Goal: Information Seeking & Learning: Find specific page/section

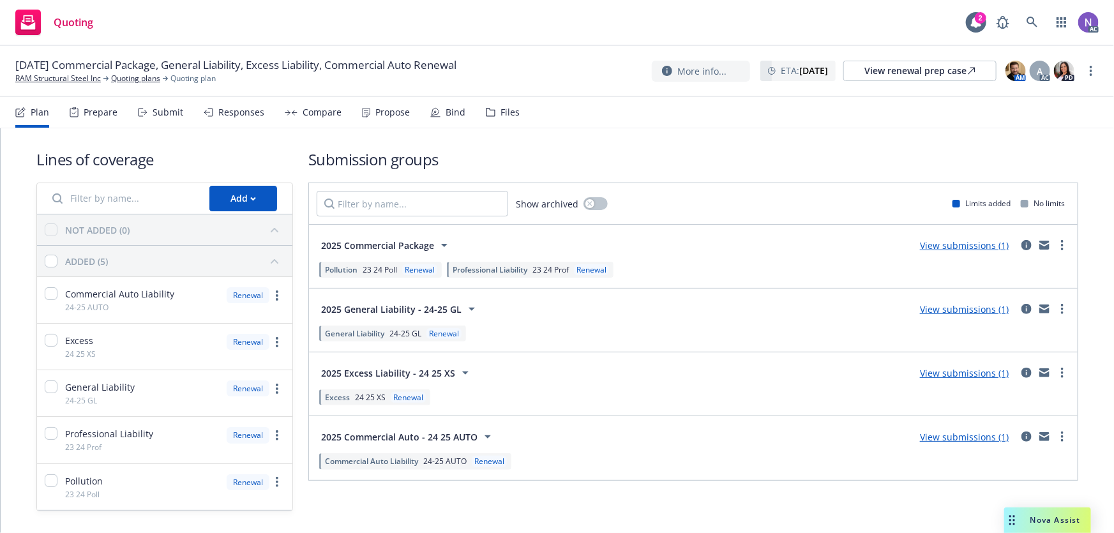
click at [514, 113] on nav "Plan Prepare Submit Responses Compare Propose Bind Files" at bounding box center [556, 112] width 1083 height 31
click at [511, 119] on div "Files" at bounding box center [503, 112] width 34 height 31
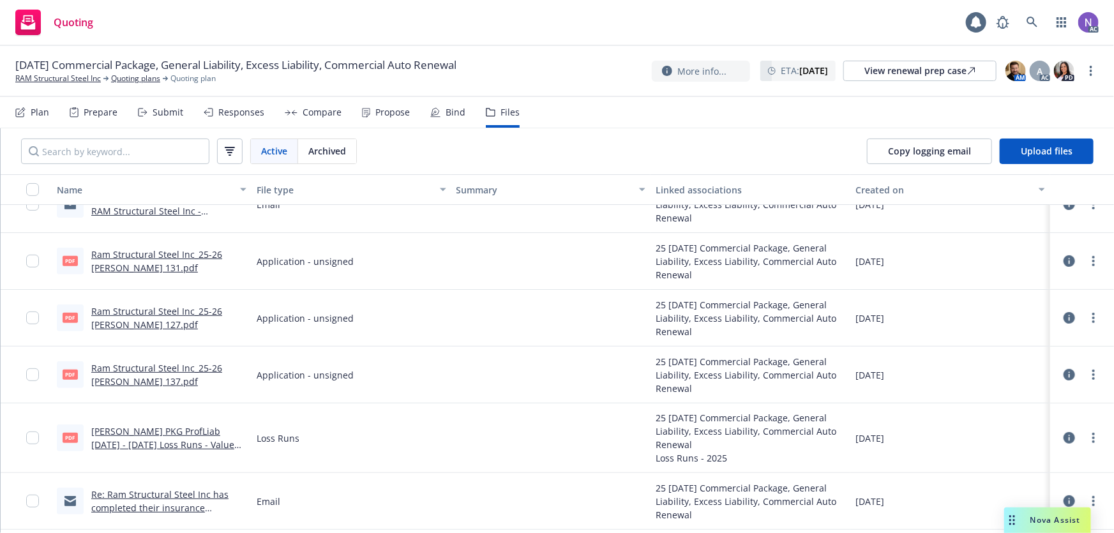
scroll to position [348, 0]
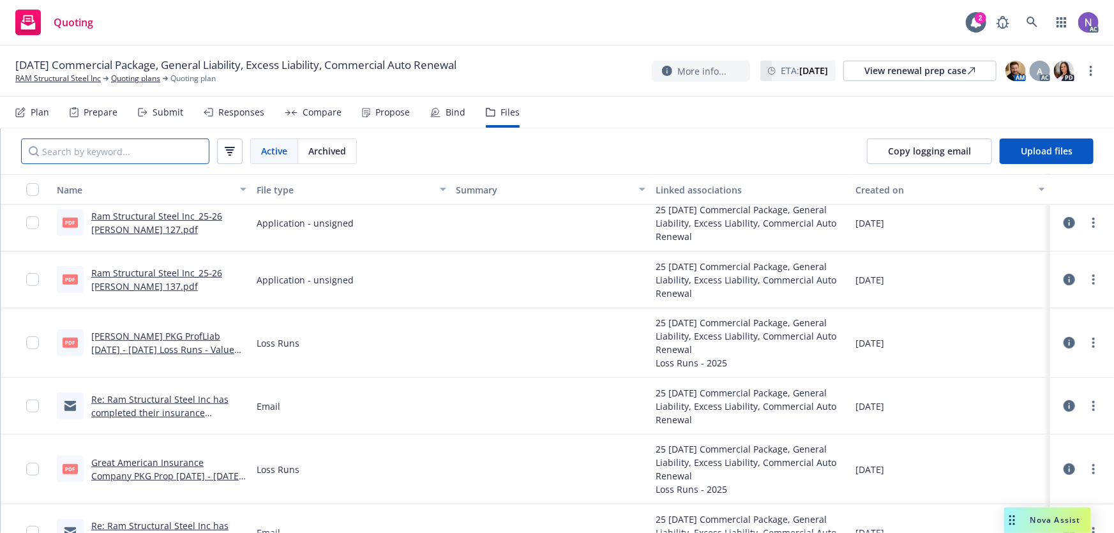
click at [197, 159] on input "Search by keyword..." at bounding box center [115, 151] width 188 height 26
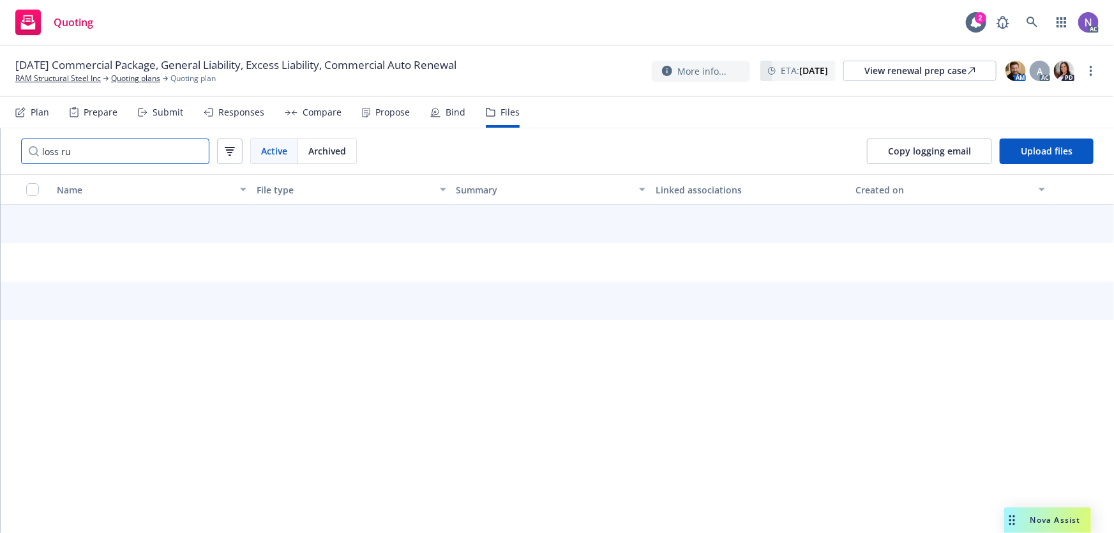
type input "loss run"
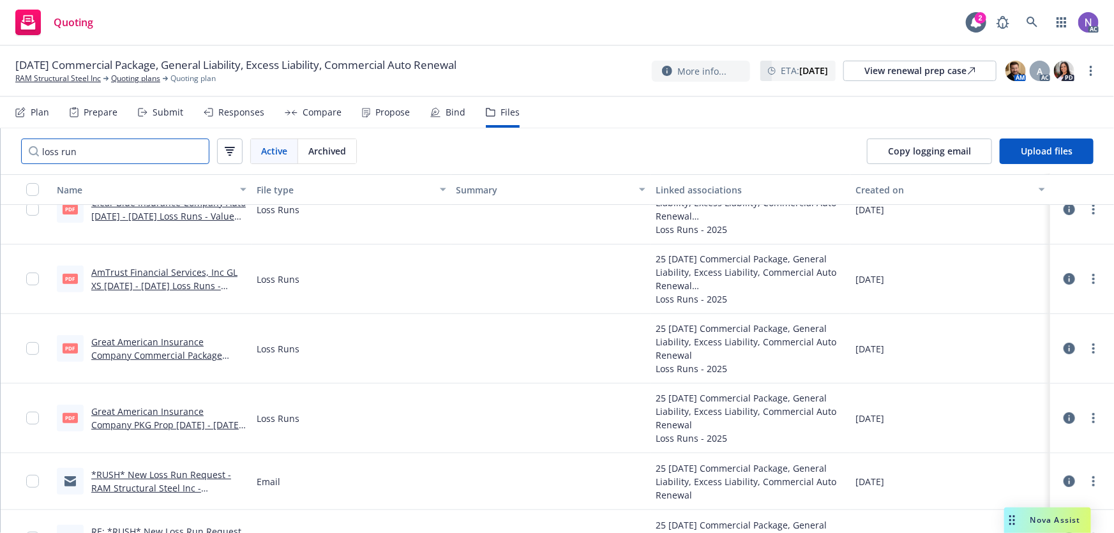
scroll to position [102, 0]
